Goal: Transaction & Acquisition: Purchase product/service

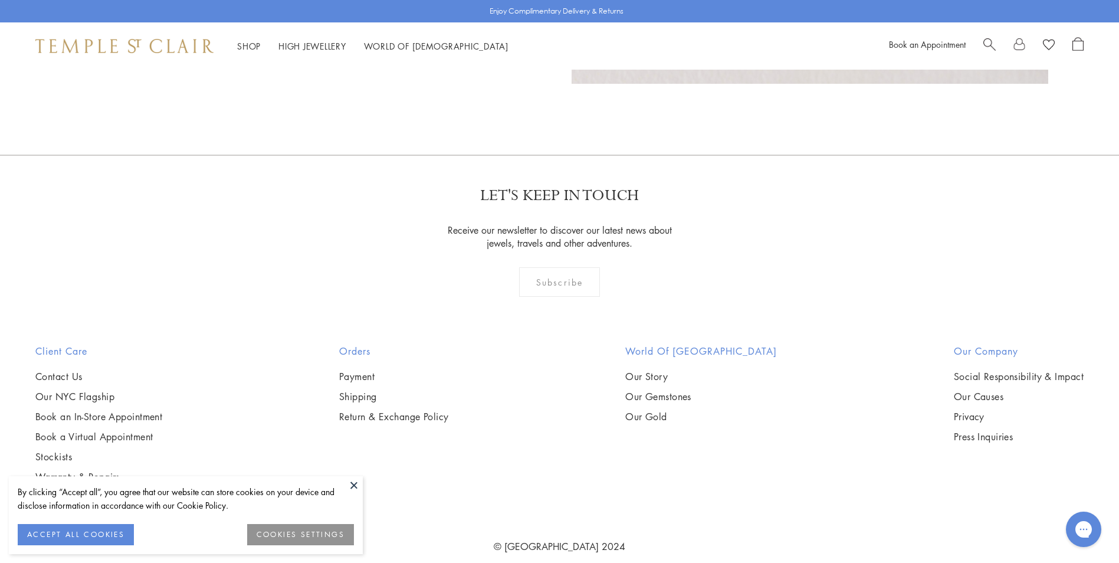
scroll to position [1218, 0]
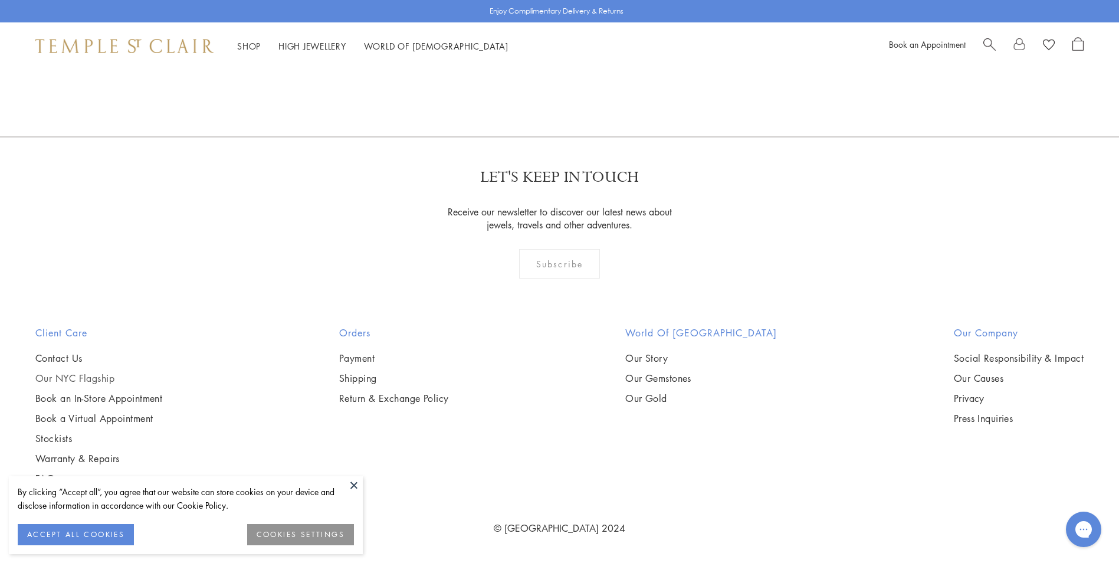
click at [87, 373] on link "Our NYC Flagship" at bounding box center [98, 377] width 127 height 13
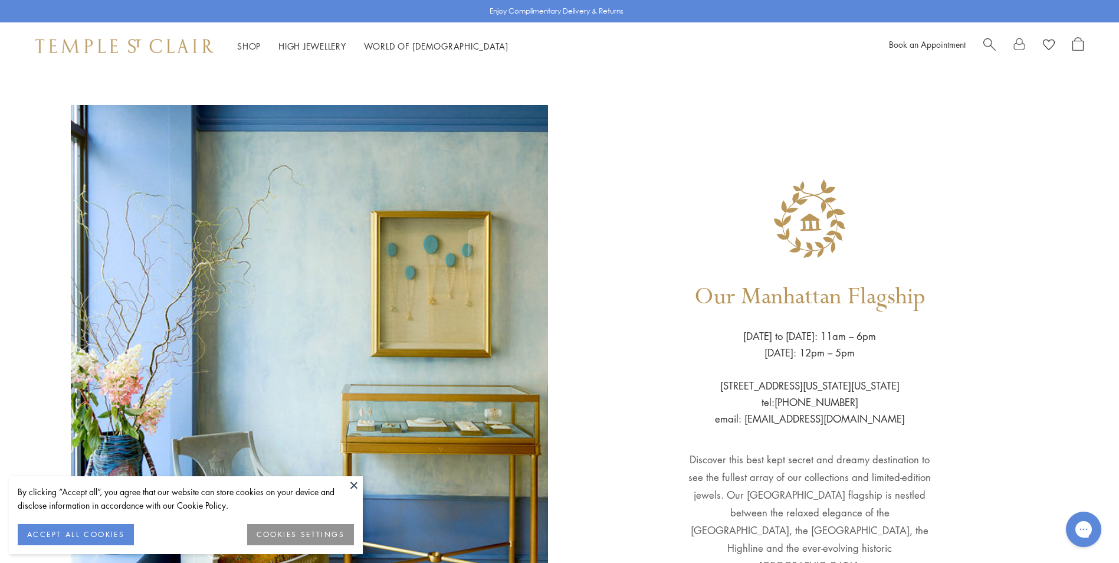
click at [87, 536] on button "ACCEPT ALL COOKIES" at bounding box center [76, 534] width 116 height 21
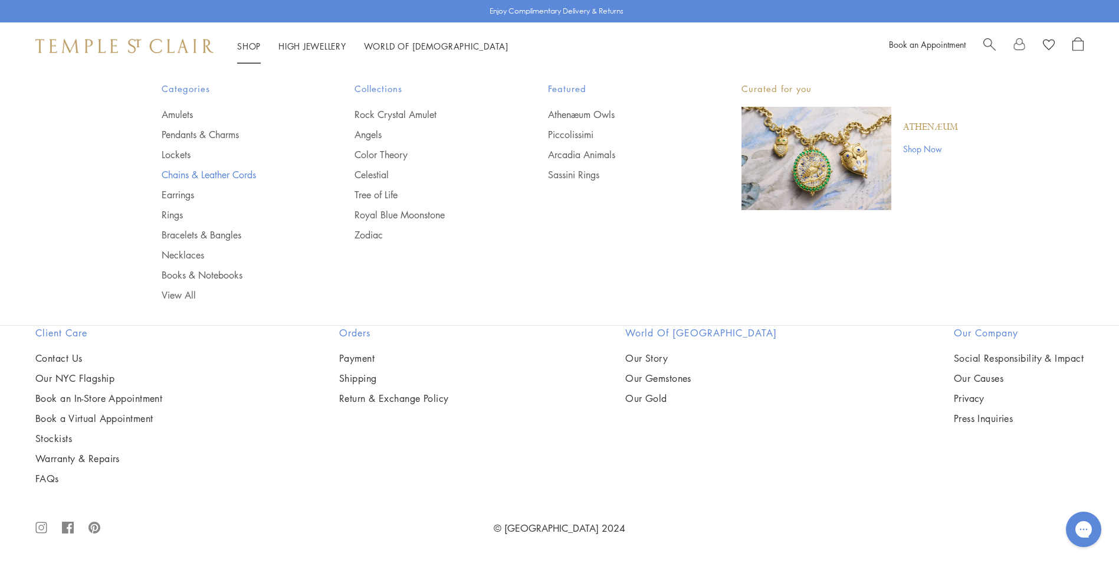
click at [212, 175] on link "Chains & Leather Cords" at bounding box center [235, 174] width 146 height 13
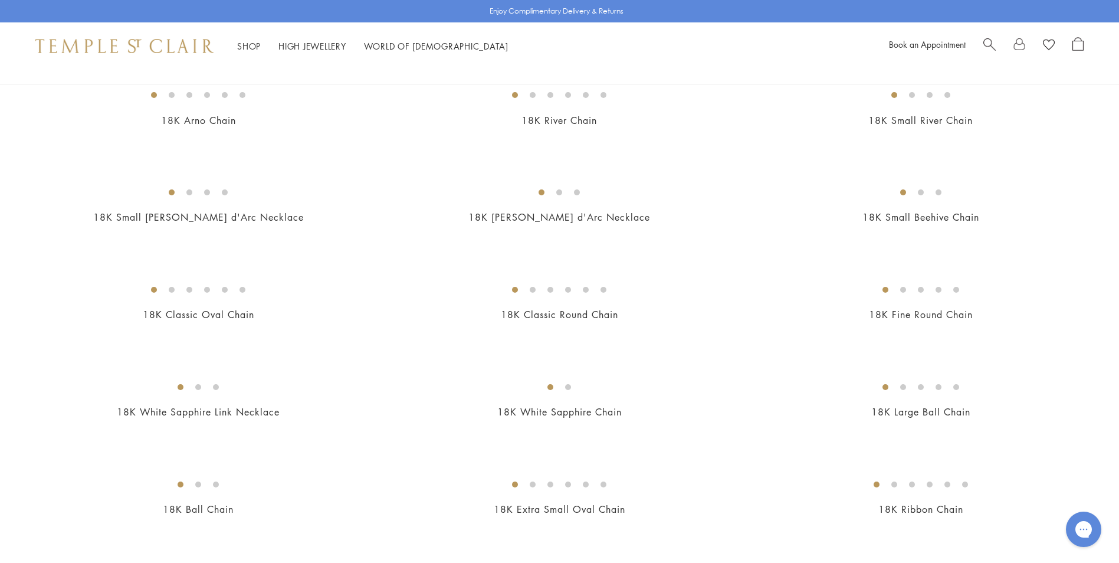
scroll to position [139, 0]
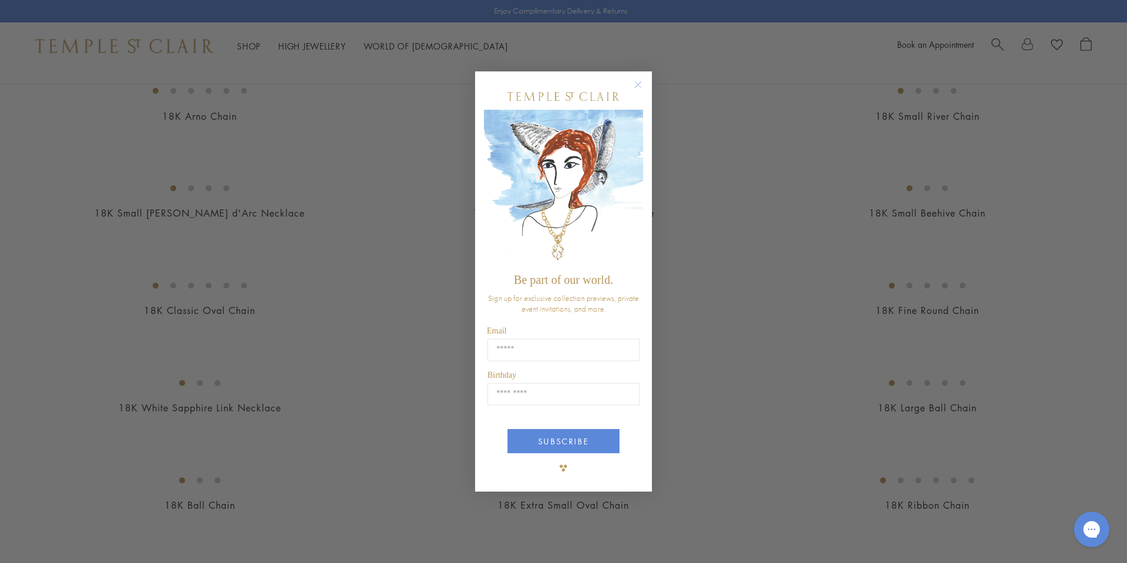
click at [635, 81] on circle "Close dialog" at bounding box center [639, 85] width 14 height 14
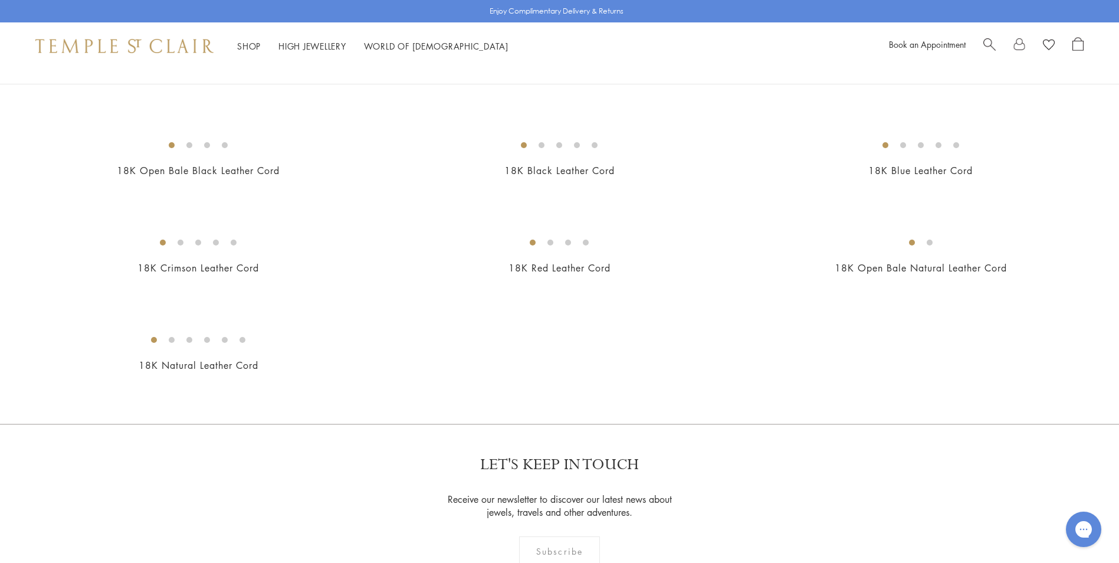
scroll to position [540, 0]
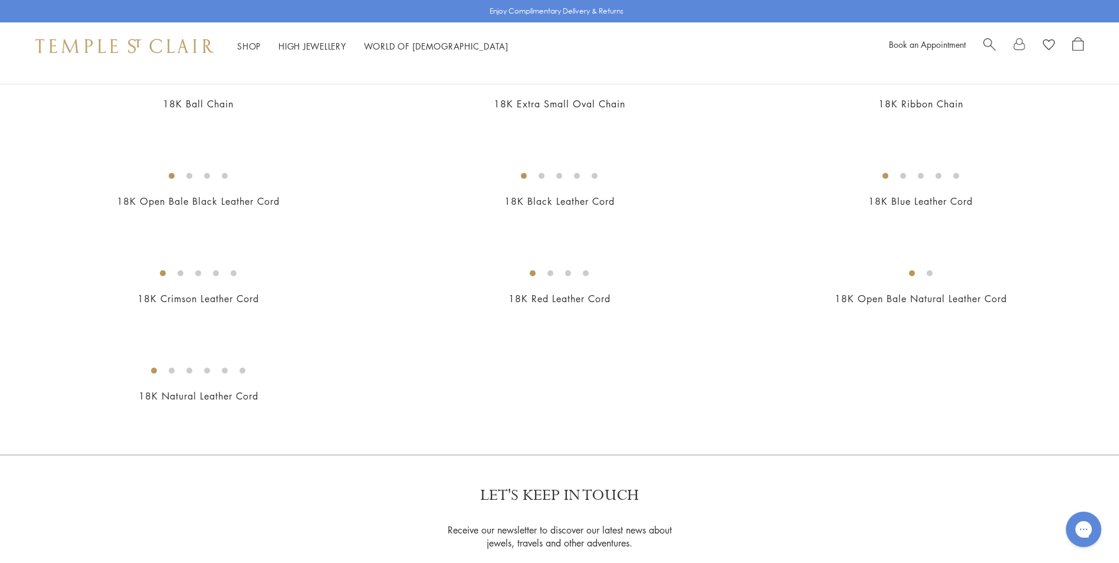
click at [0, 0] on img at bounding box center [0, 0] width 0 height 0
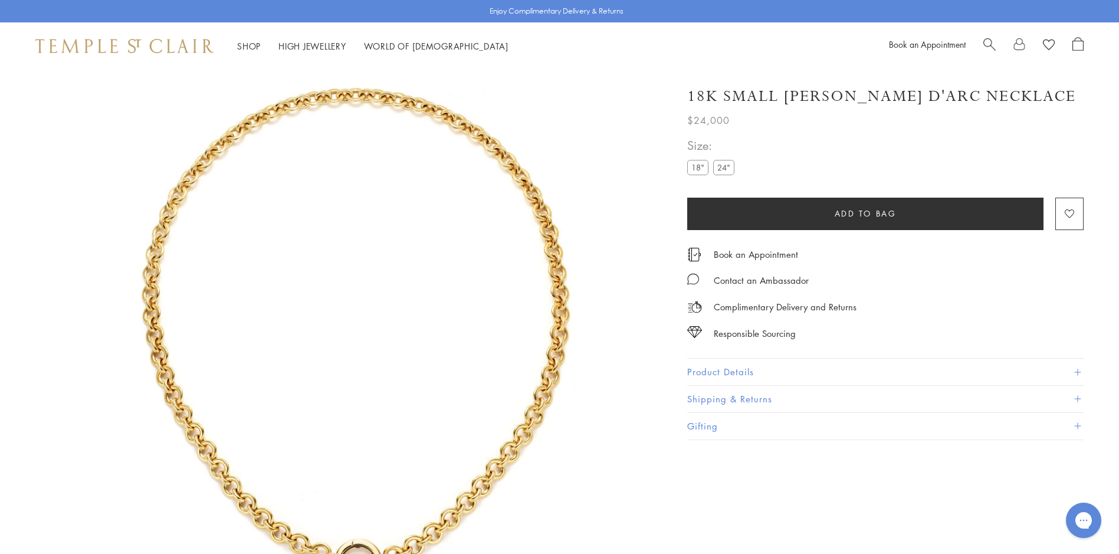
scroll to position [70, 0]
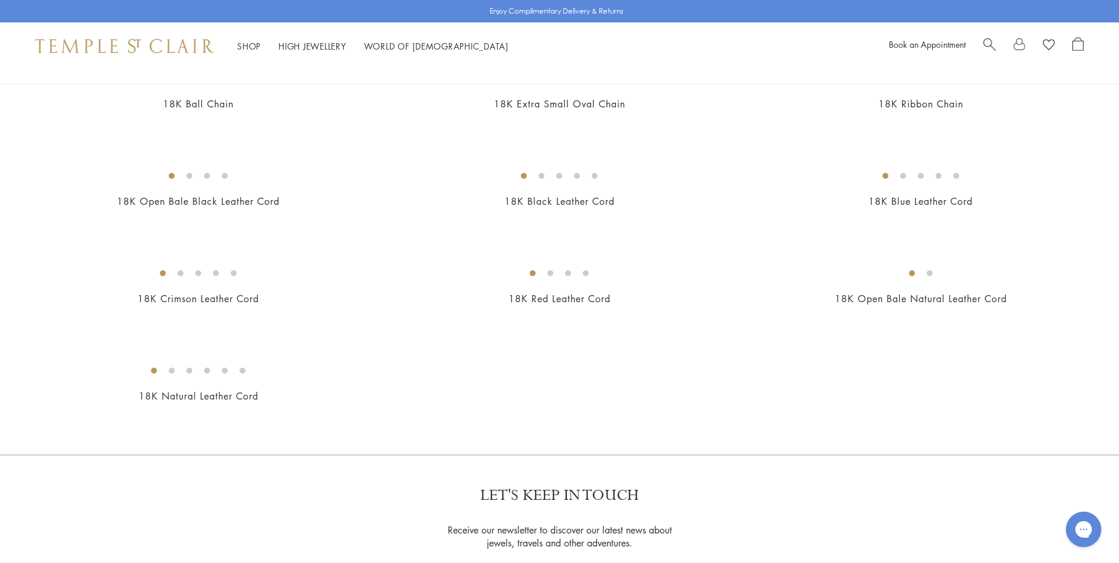
click at [0, 0] on img at bounding box center [0, 0] width 0 height 0
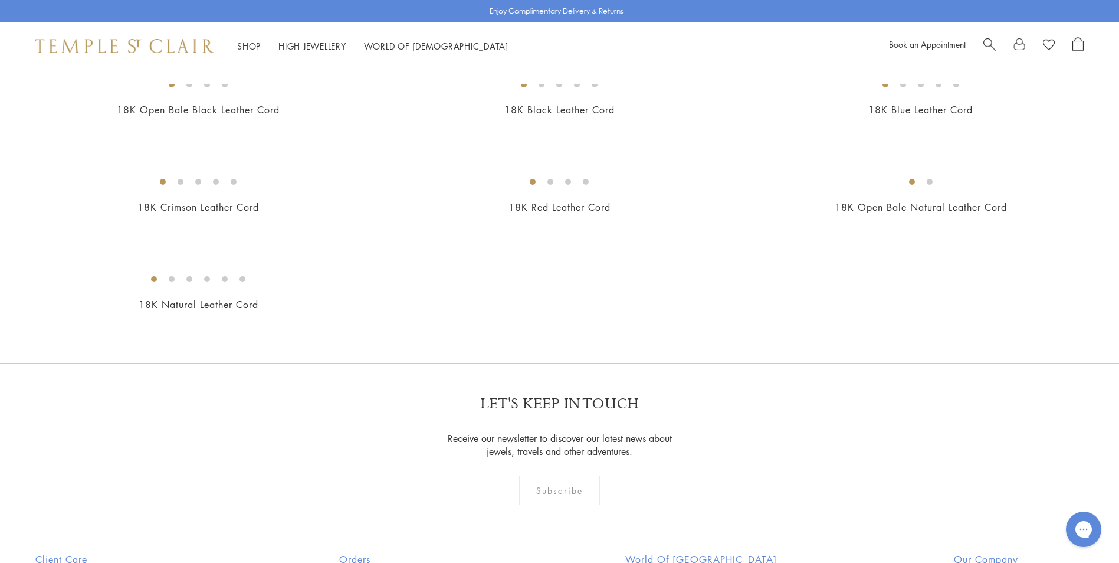
click at [0, 0] on img at bounding box center [0, 0] width 0 height 0
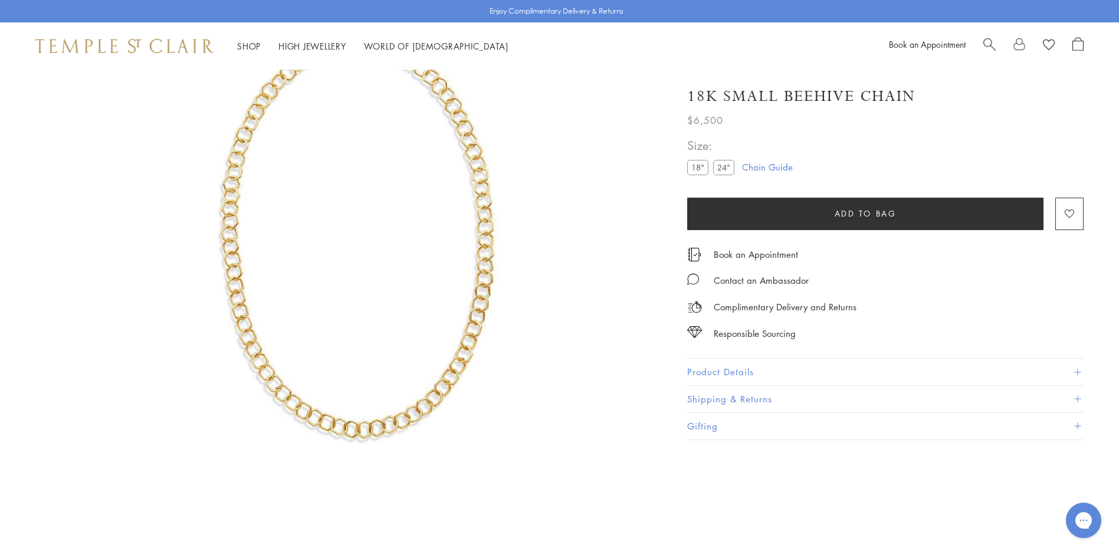
scroll to position [61, 0]
